Goal: Information Seeking & Learning: Find specific fact

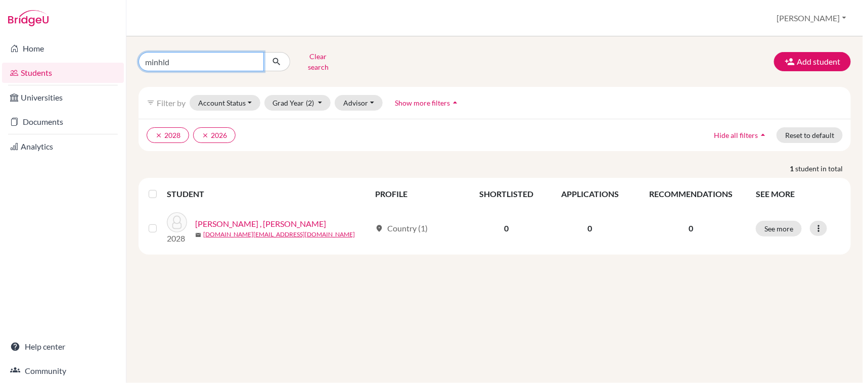
click at [196, 57] on input "minhld" at bounding box center [200, 61] width 125 height 19
type input "m"
type input "han"
click button "submit" at bounding box center [276, 61] width 27 height 19
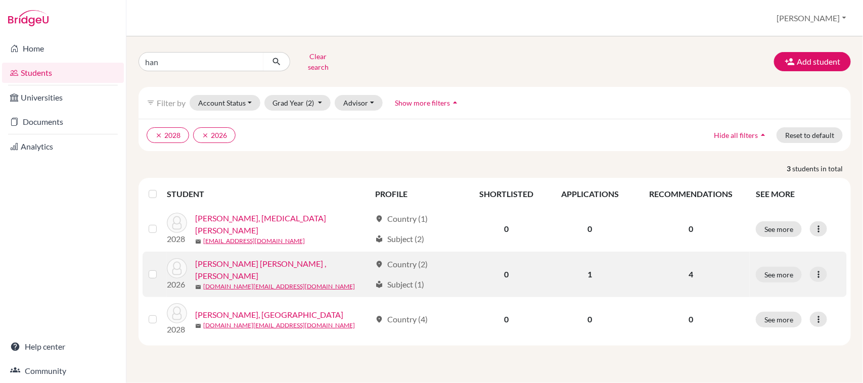
click at [250, 262] on link "[PERSON_NAME] [PERSON_NAME] , [PERSON_NAME]" at bounding box center [282, 270] width 175 height 24
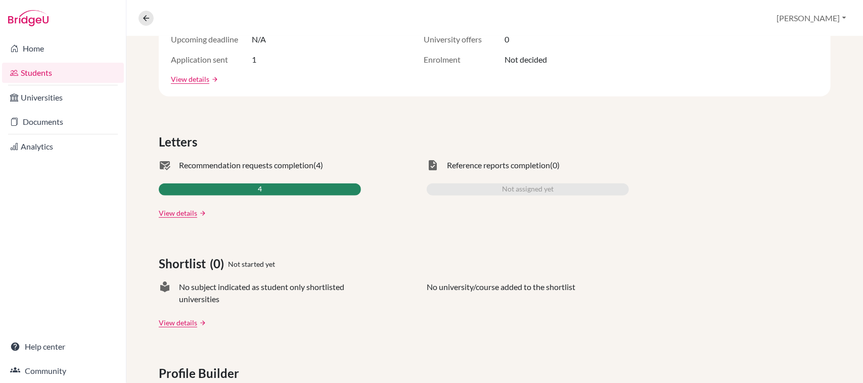
scroll to position [253, 0]
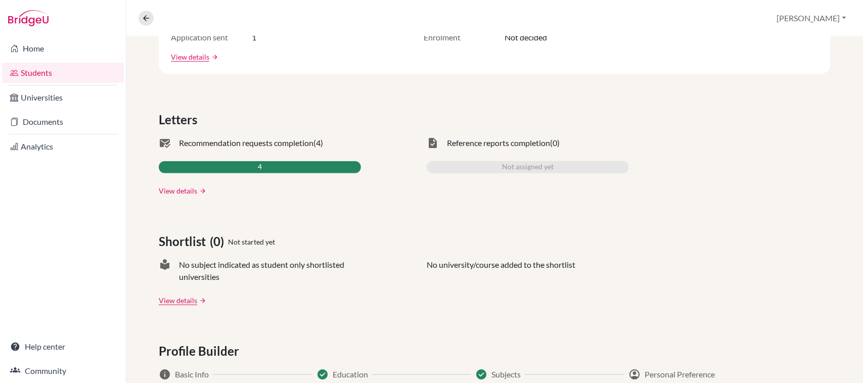
click at [179, 191] on link "View details" at bounding box center [178, 191] width 38 height 11
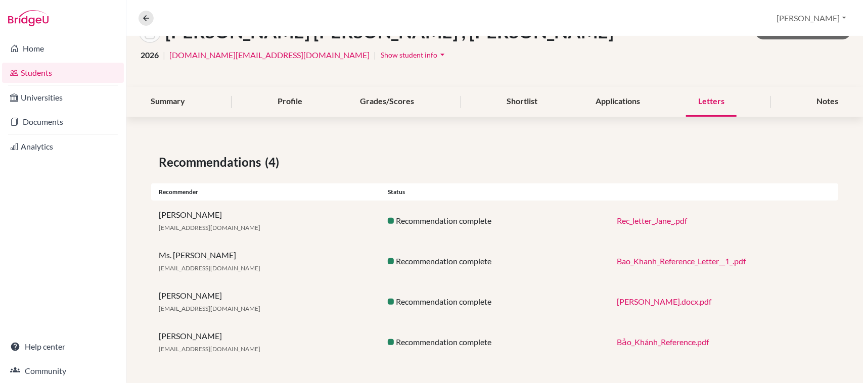
scroll to position [76, 0]
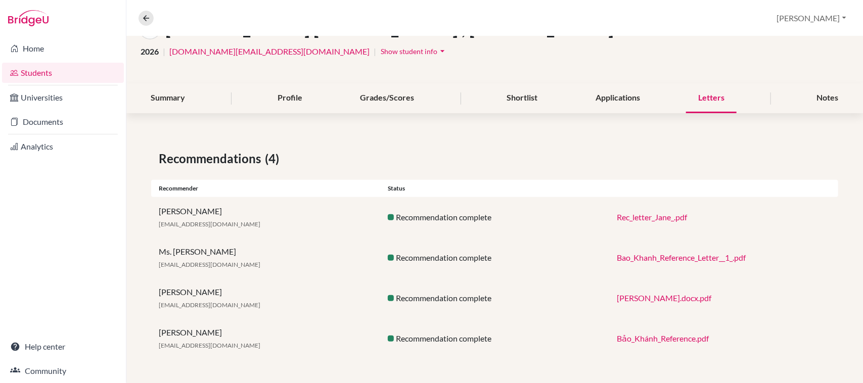
click at [636, 340] on link "Bảo_Khánh_Reference.pdf" at bounding box center [663, 339] width 92 height 10
click at [632, 216] on link "Rec_letter_Jane_.pdf" at bounding box center [652, 217] width 70 height 10
click at [640, 297] on link "[PERSON_NAME].docx.pdf" at bounding box center [664, 298] width 95 height 10
click at [673, 259] on link "Bao_Khanh_Reference_Letter__1_.pdf" at bounding box center [681, 258] width 129 height 10
